Goal: Communication & Community: Share content

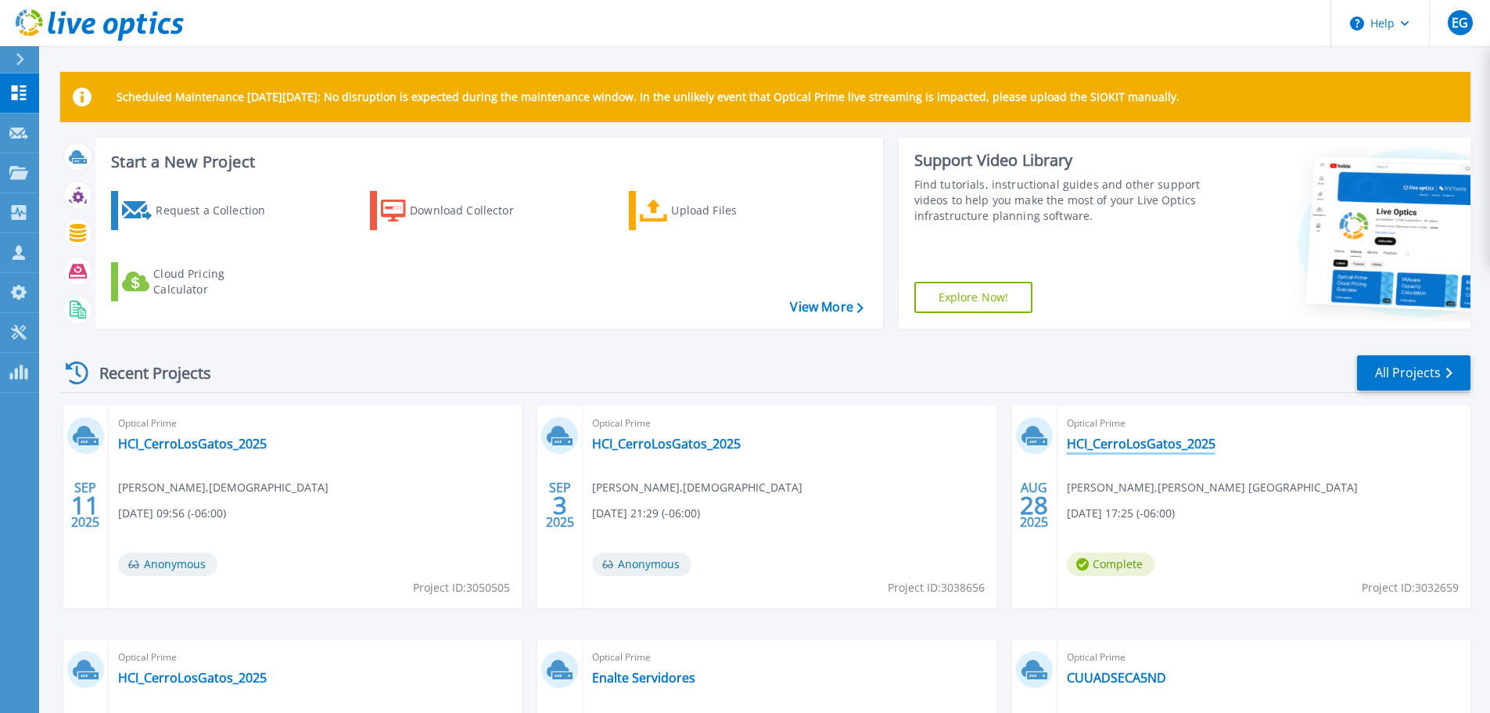
click at [1127, 442] on link "HCI_CerroLosGatos_2025" at bounding box center [1141, 444] width 149 height 16
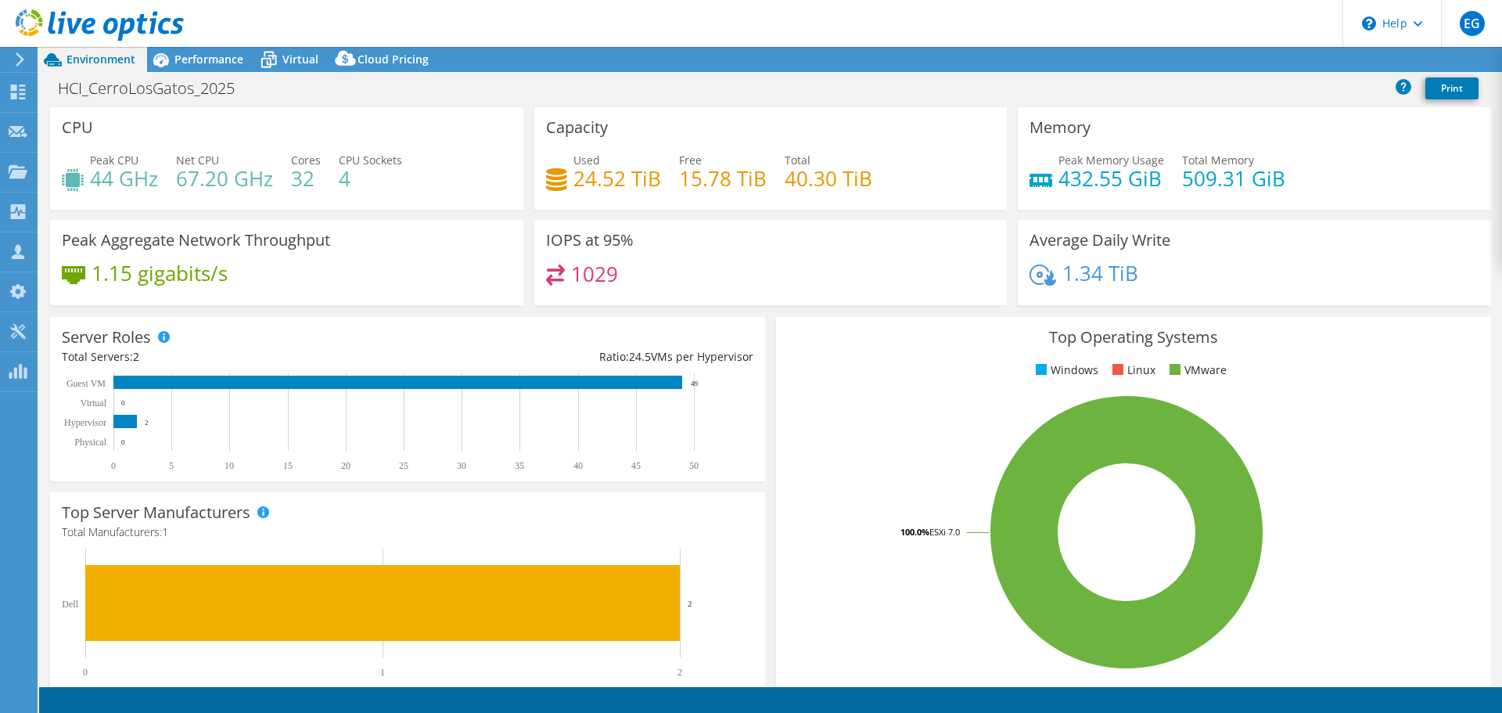
select select "USD"
click at [1304, 53] on link "Share" at bounding box center [1306, 60] width 64 height 24
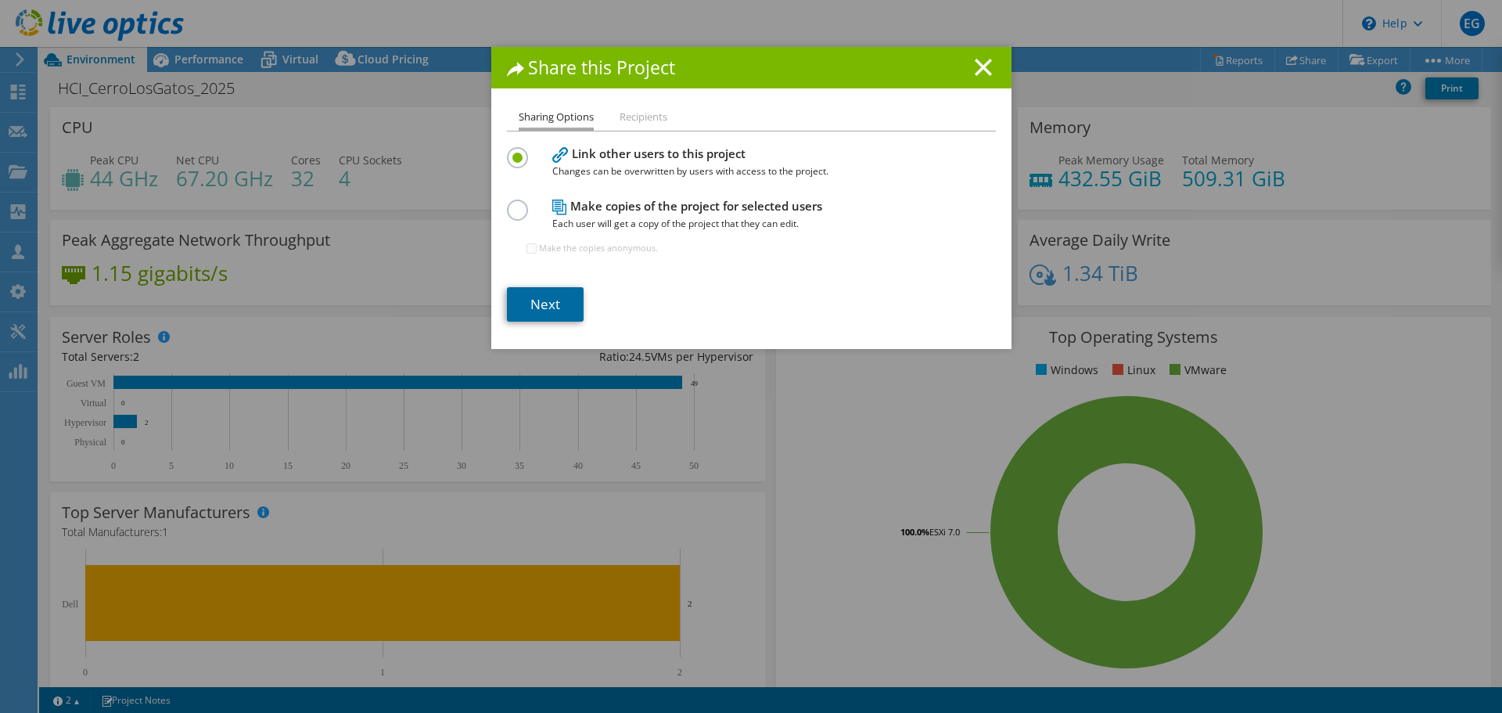
click at [536, 311] on link "Next" at bounding box center [545, 304] width 77 height 34
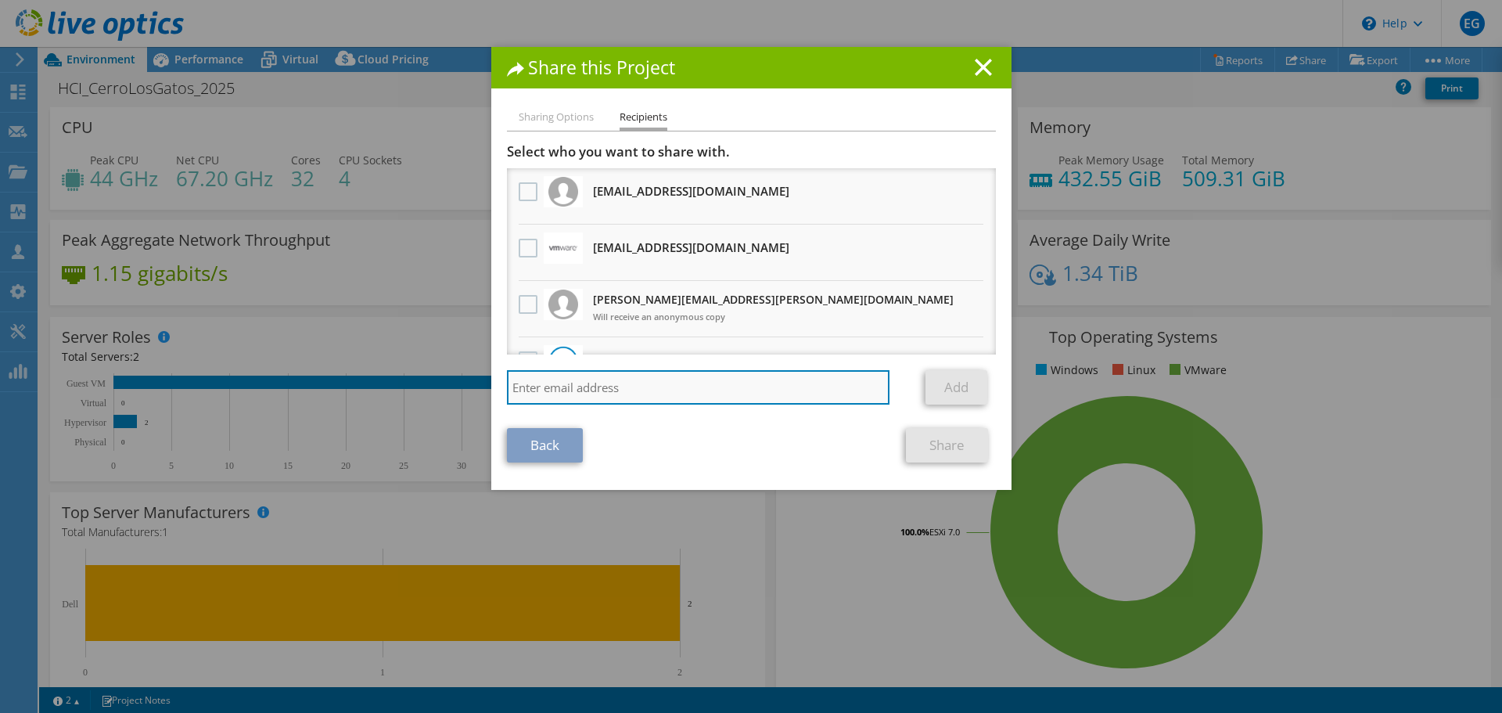
click at [628, 390] on input "search" at bounding box center [698, 387] width 383 height 34
type input "[EMAIL_ADDRESS][DOMAIN_NAME]"
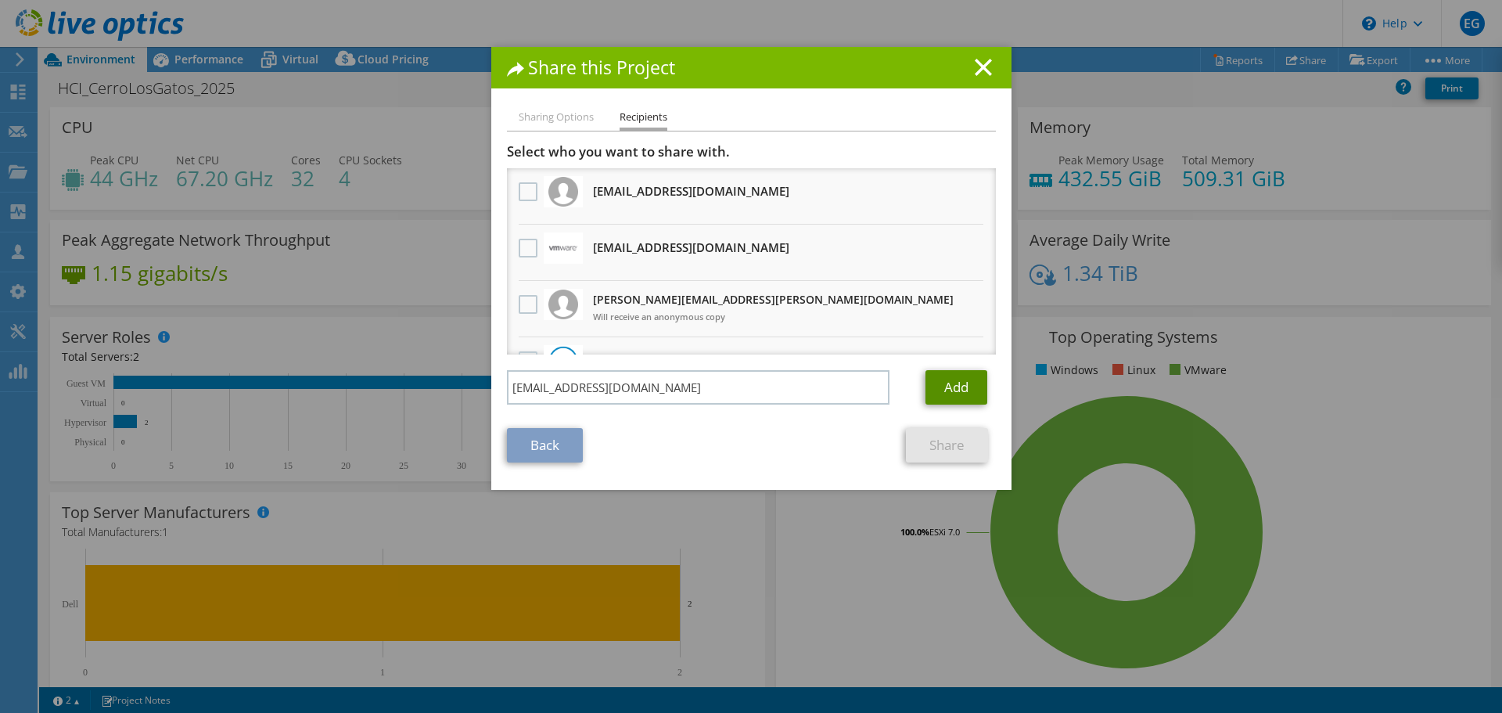
click at [952, 390] on link "Add" at bounding box center [956, 387] width 62 height 34
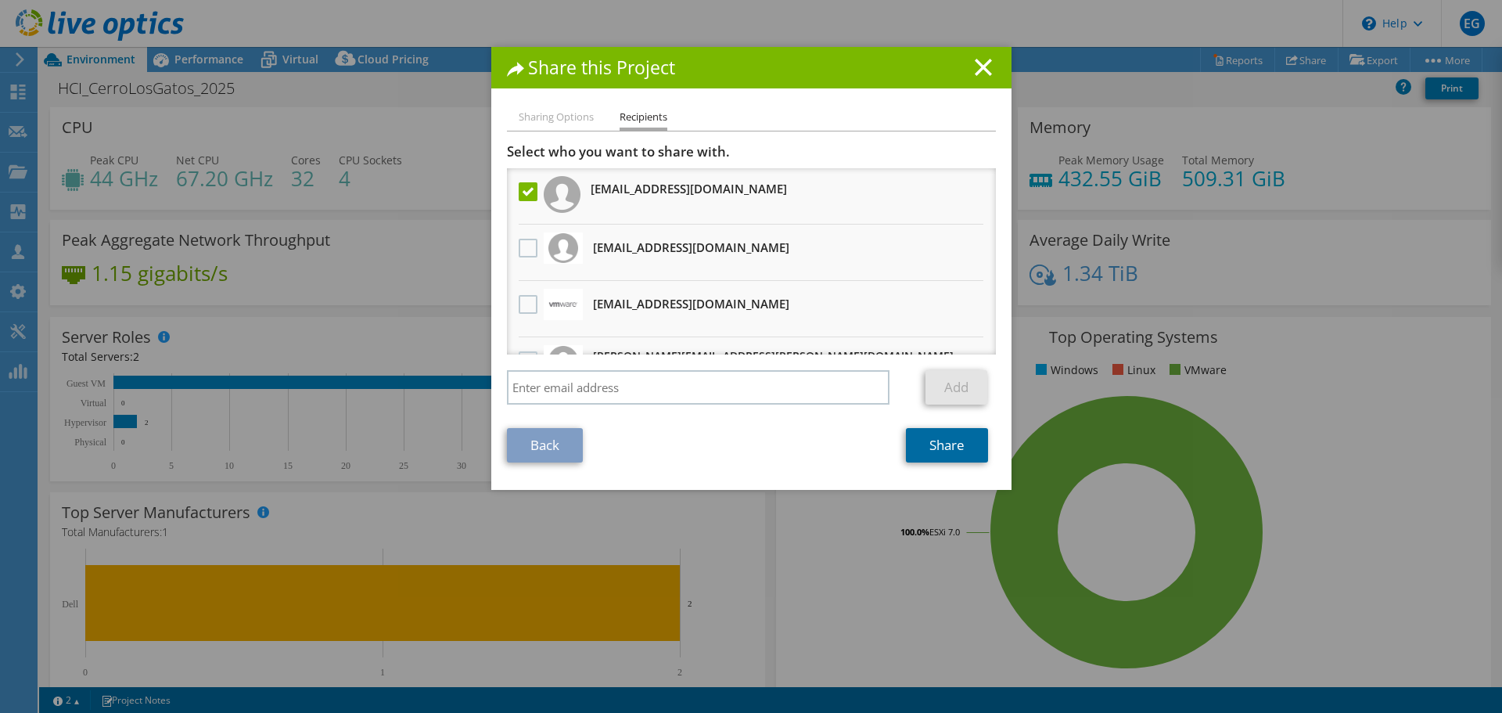
click at [972, 444] on link "Share" at bounding box center [947, 445] width 82 height 34
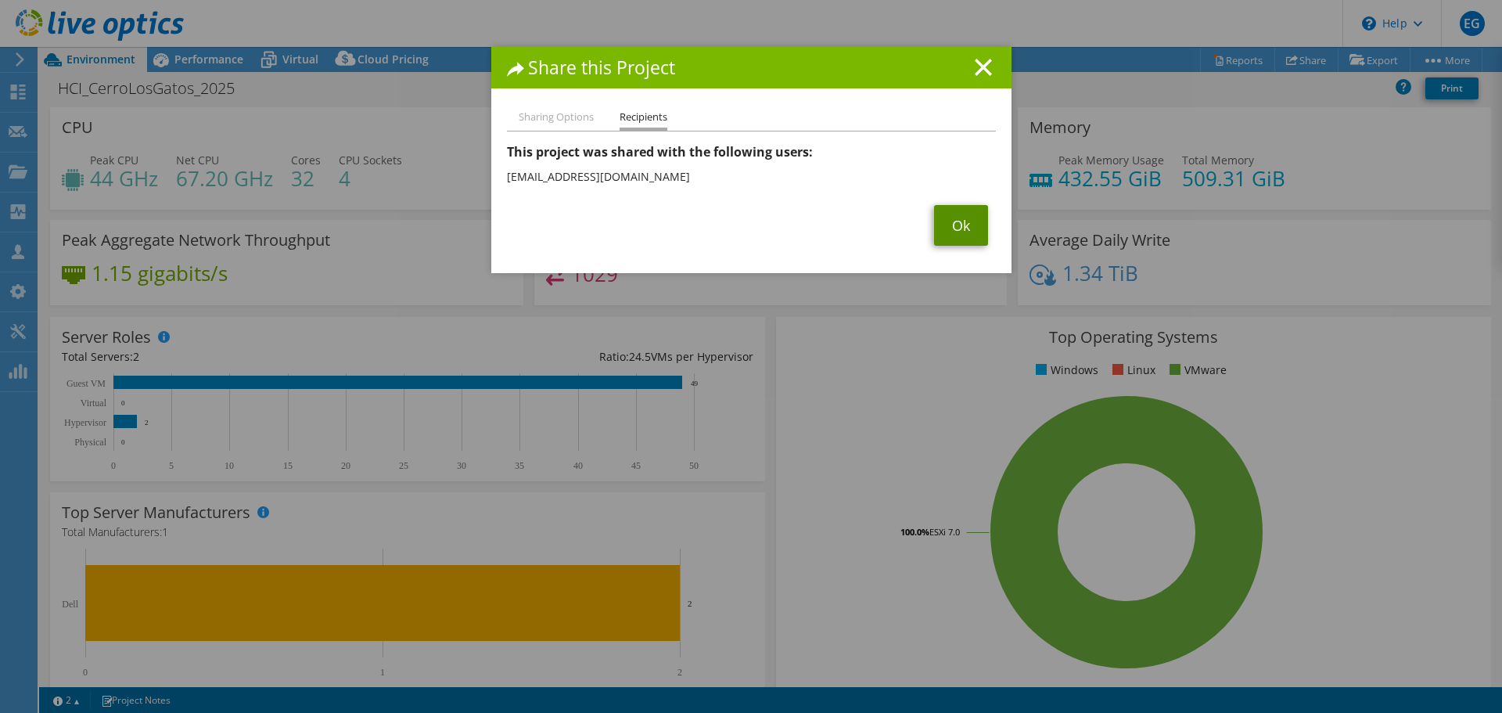
click at [957, 232] on link "Ok" at bounding box center [961, 225] width 54 height 41
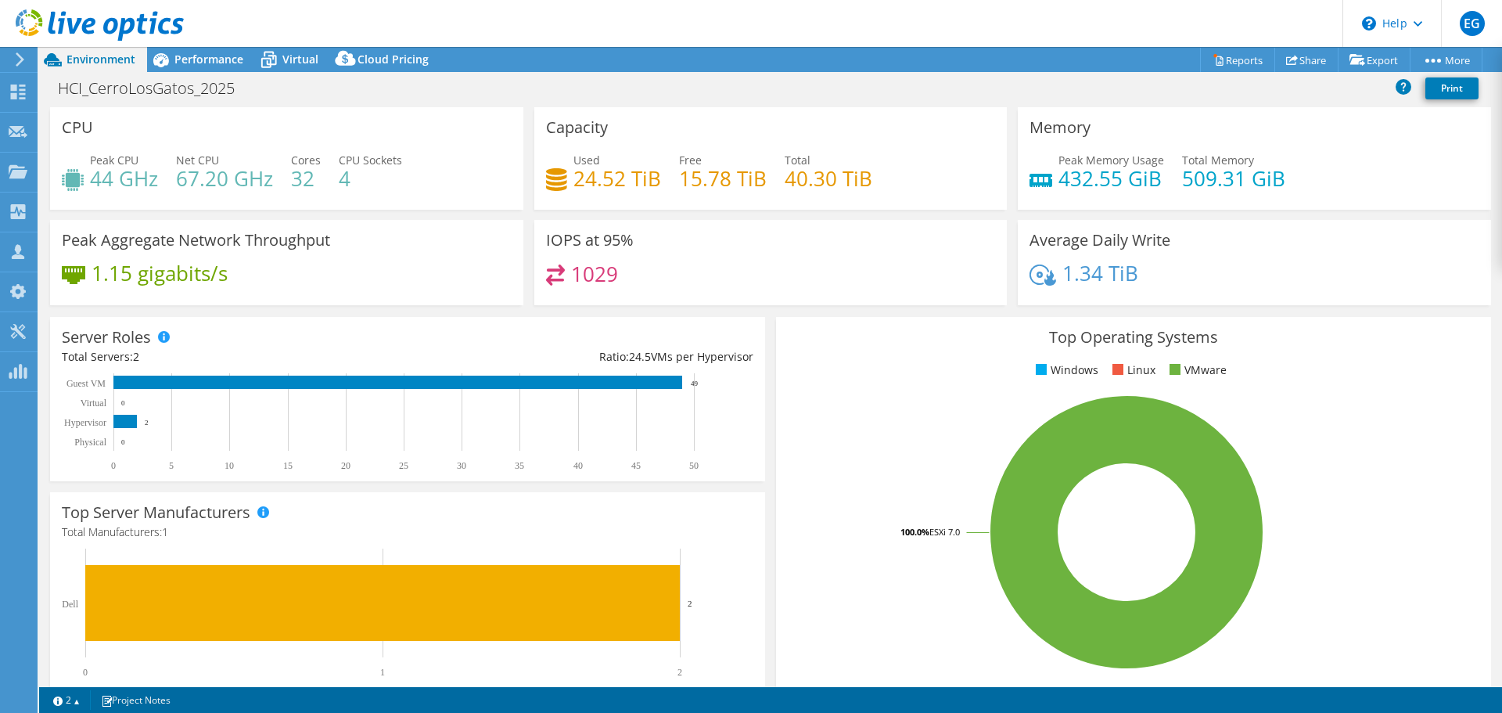
select select "USD"
